Goal: Obtain resource: Download file/media

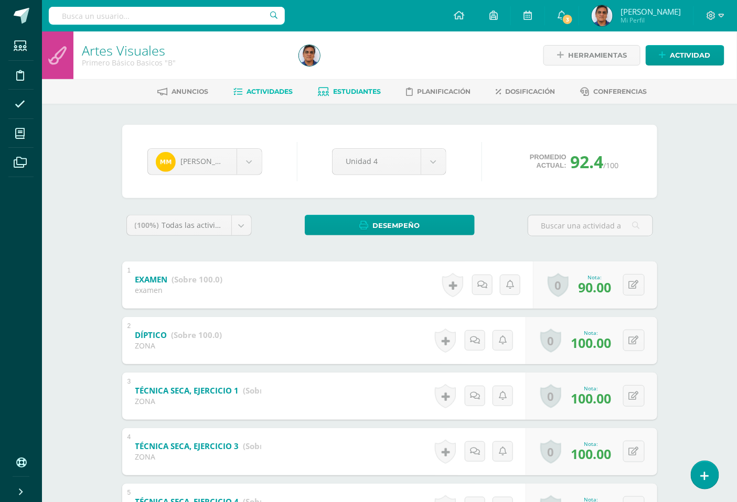
click at [280, 90] on span "Actividades" at bounding box center [269, 92] width 46 height 8
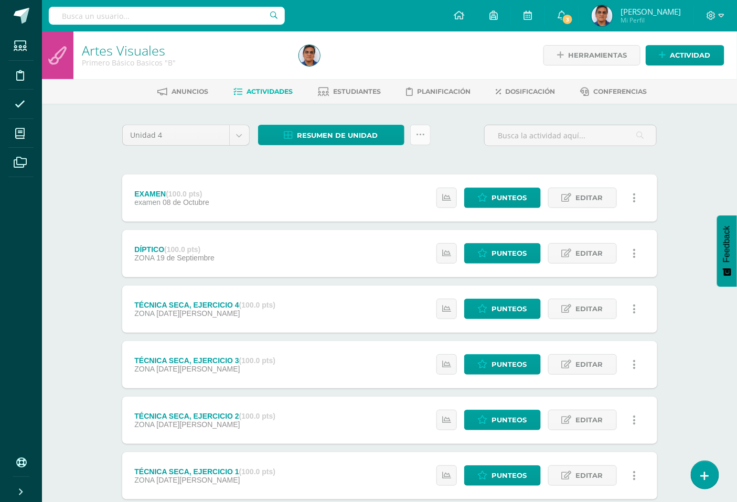
click at [424, 138] on icon at bounding box center [420, 135] width 9 height 9
click at [409, 215] on link "Historial de actividad" at bounding box center [394, 213] width 115 height 16
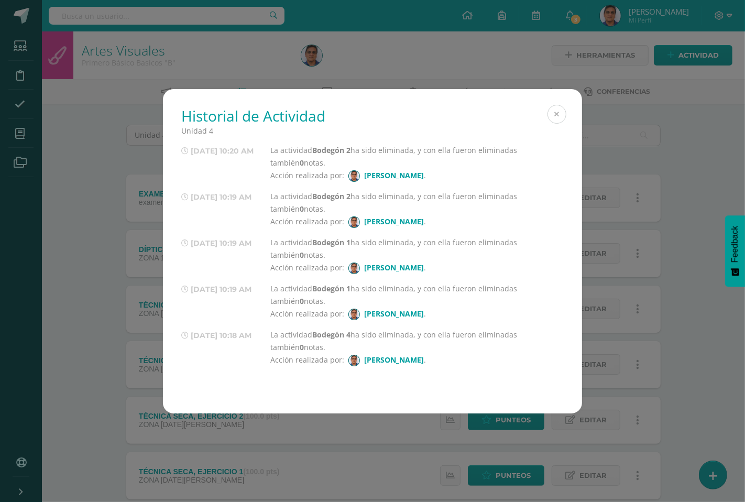
click at [560, 113] on button at bounding box center [557, 114] width 19 height 19
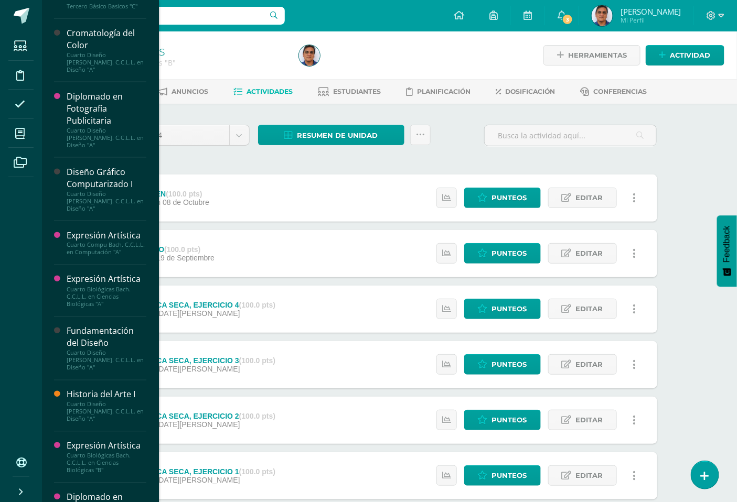
scroll to position [418, 0]
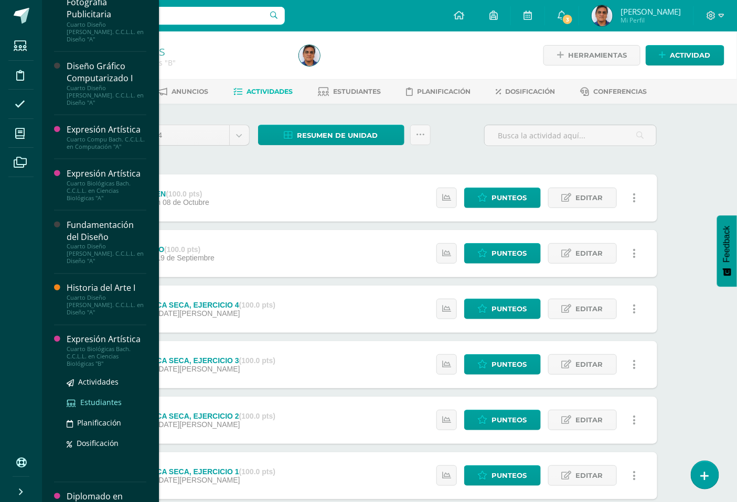
click at [102, 398] on span "Estudiantes" at bounding box center [100, 403] width 41 height 10
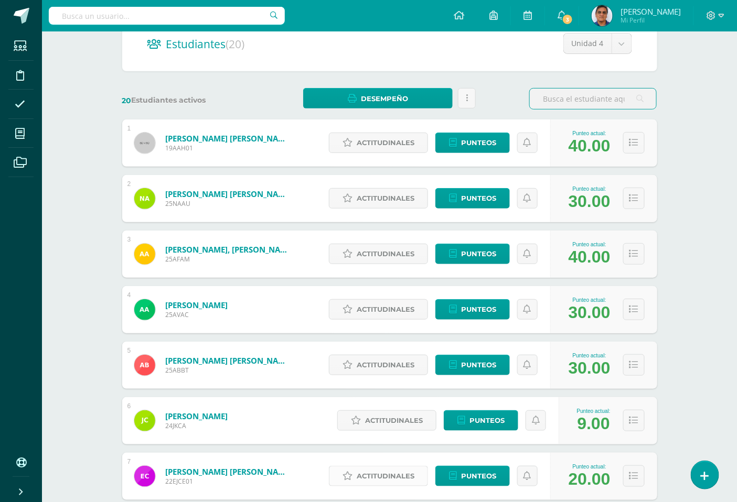
scroll to position [46, 0]
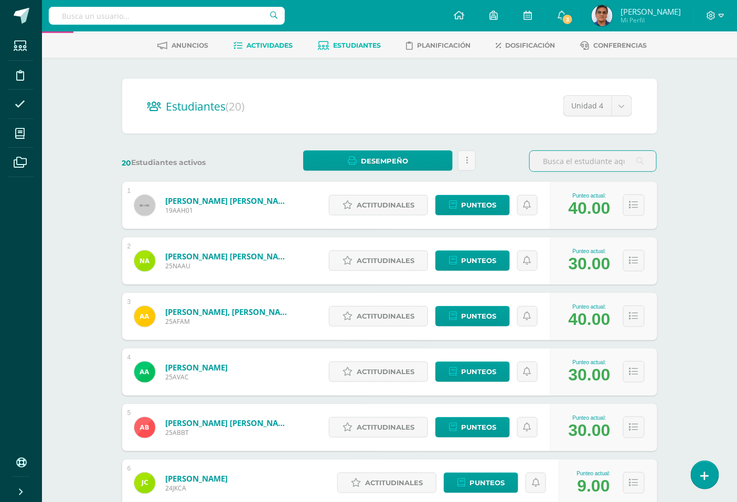
click at [276, 42] on span "Actividades" at bounding box center [269, 45] width 46 height 8
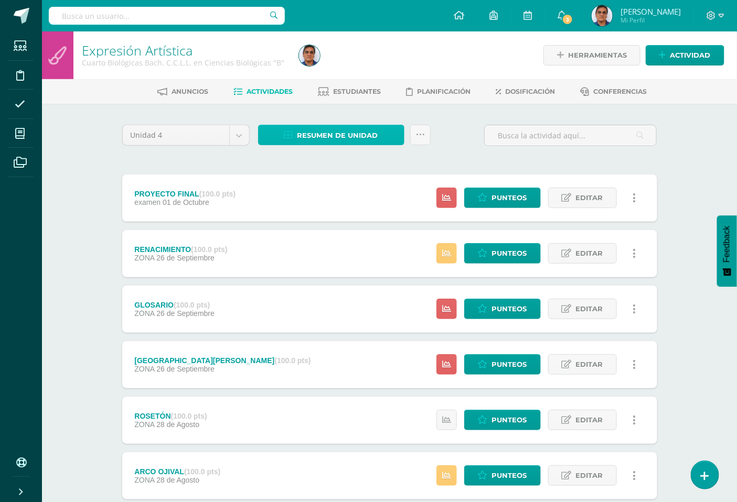
click at [347, 128] on span "Resumen de unidad" at bounding box center [337, 135] width 81 height 19
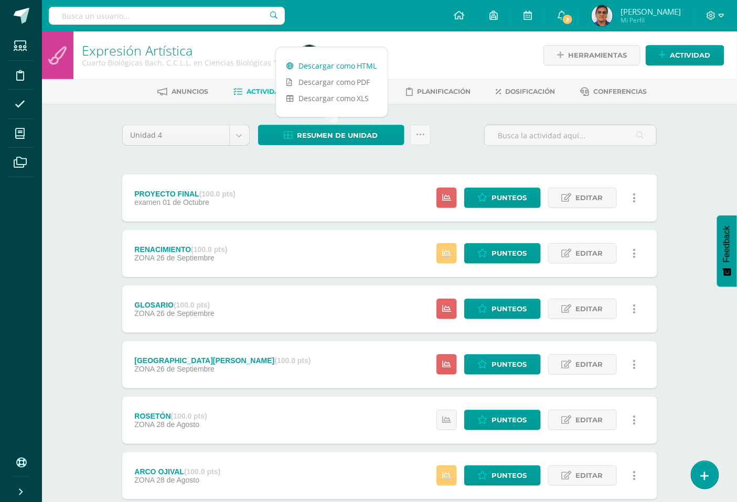
click at [356, 63] on link "Descargar como HTML" at bounding box center [332, 66] width 112 height 16
click at [415, 140] on link at bounding box center [420, 135] width 20 height 20
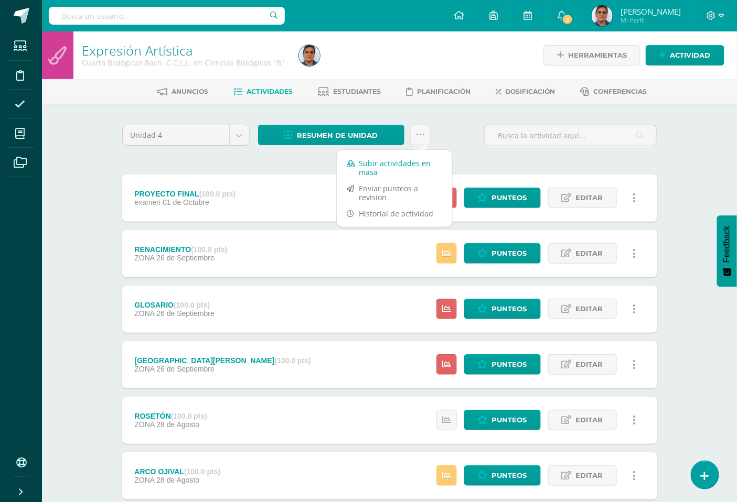
click at [383, 163] on link "Subir actividades en masa" at bounding box center [394, 167] width 115 height 25
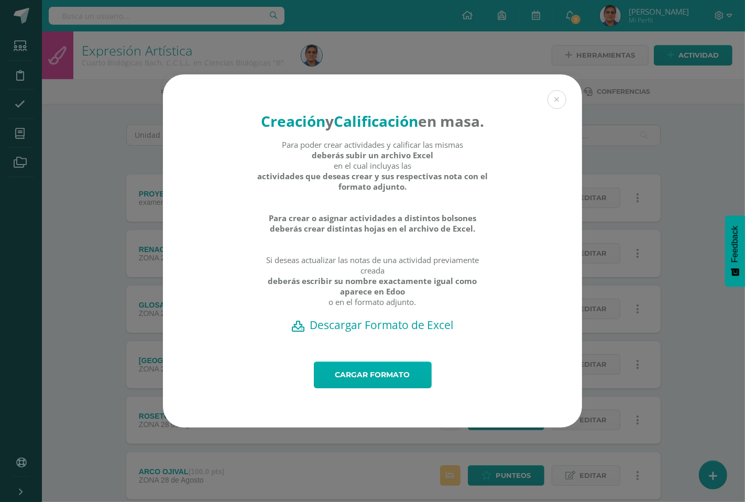
click at [402, 386] on link "Cargar formato" at bounding box center [373, 375] width 118 height 27
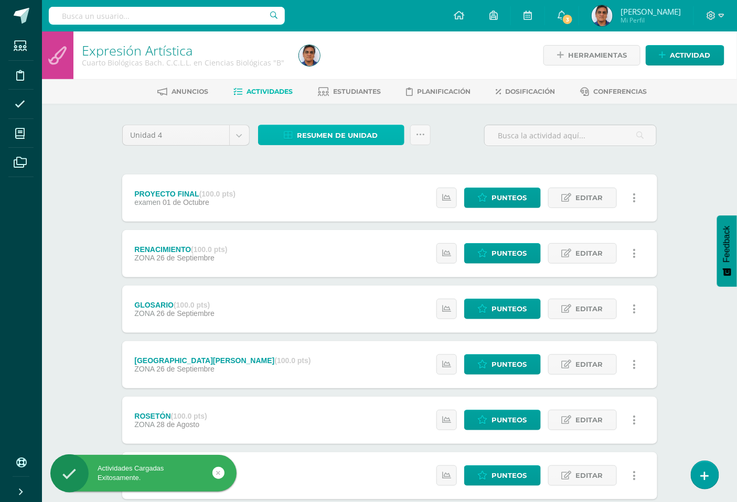
click at [343, 137] on span "Resumen de unidad" at bounding box center [337, 135] width 81 height 19
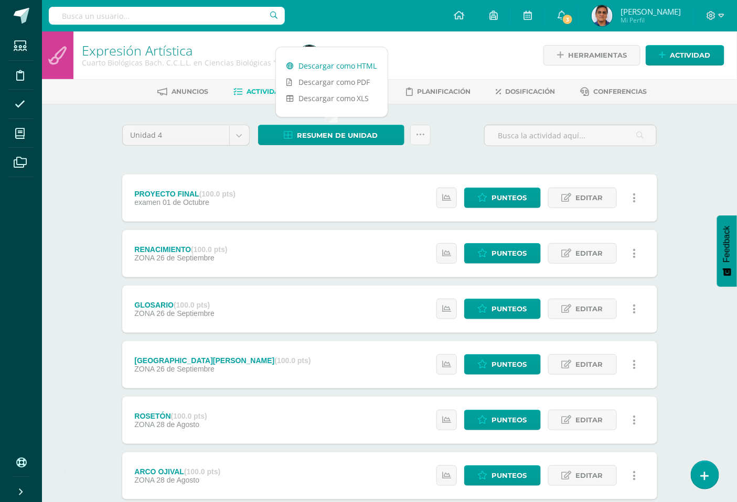
click at [349, 66] on link "Descargar como HTML" at bounding box center [332, 66] width 112 height 16
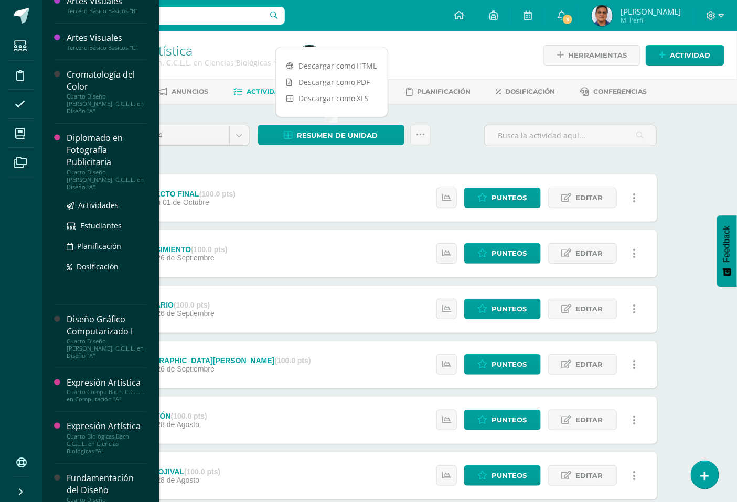
scroll to position [291, 0]
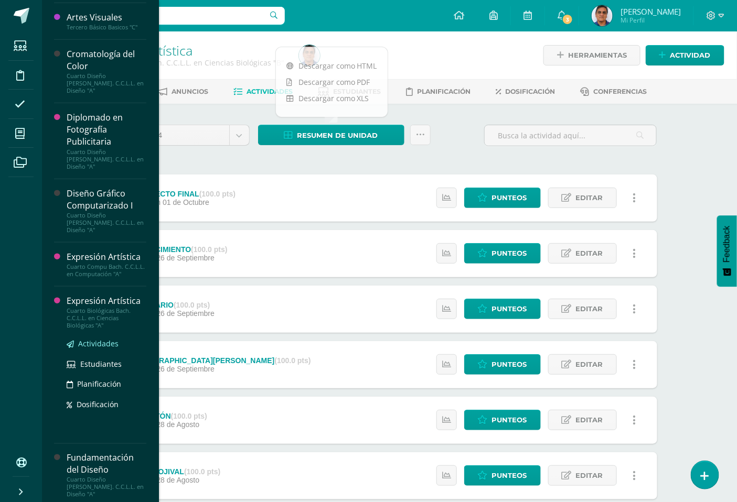
click at [110, 339] on span "Actividades" at bounding box center [98, 344] width 40 height 10
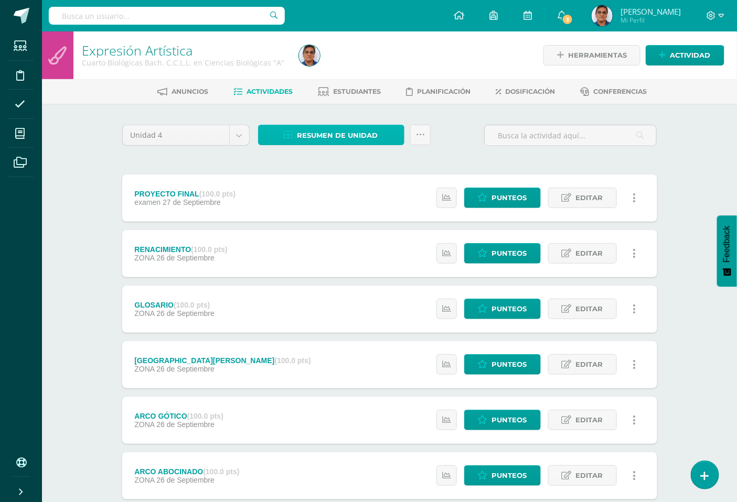
click at [356, 135] on span "Resumen de unidad" at bounding box center [337, 135] width 81 height 19
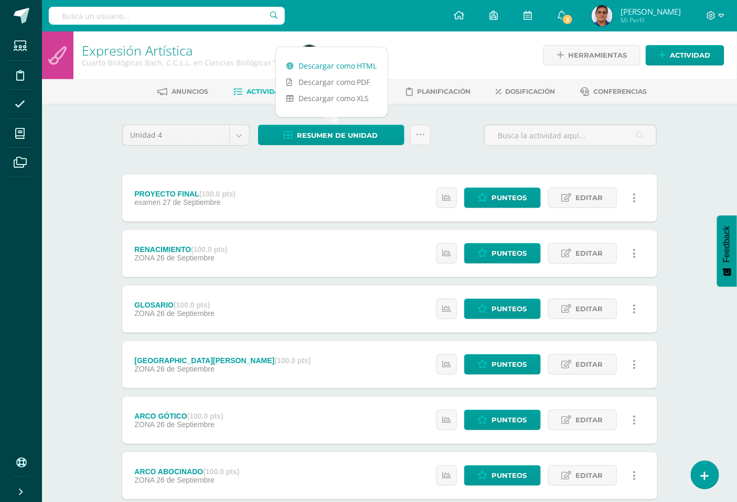
click at [366, 67] on link "Descargar como HTML" at bounding box center [332, 66] width 112 height 16
